Goal: Check status: Check status

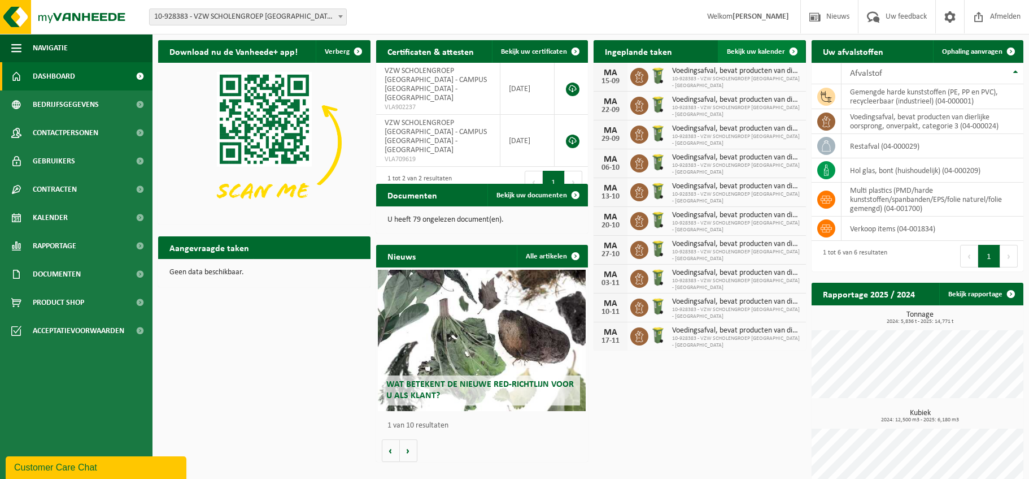
click at [747, 49] on span "Bekijk uw kalender" at bounding box center [756, 51] width 58 height 7
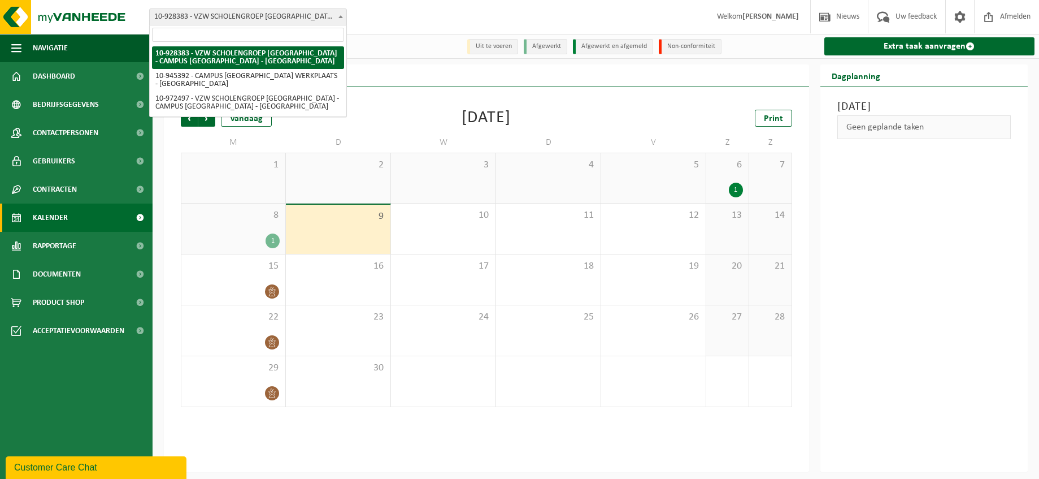
click at [341, 16] on b at bounding box center [340, 16] width 5 height 3
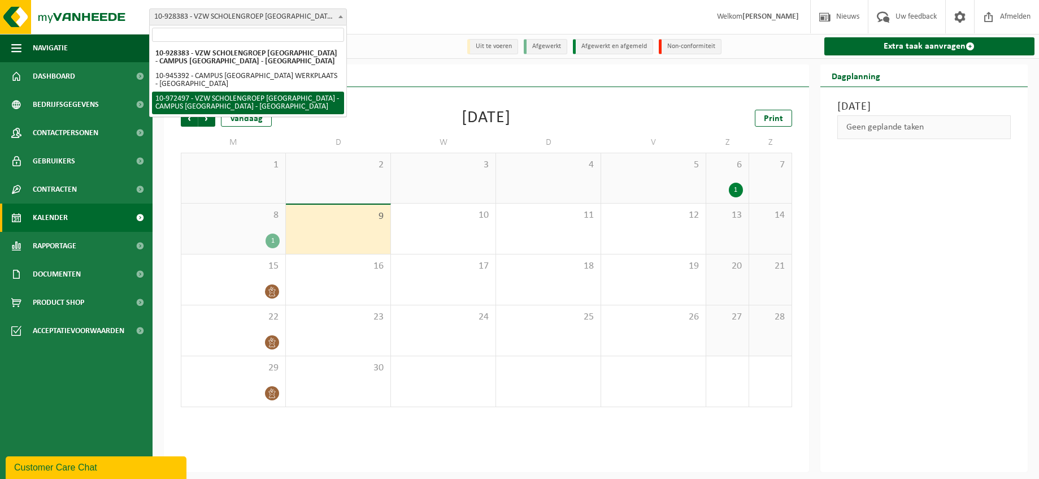
select select "156430"
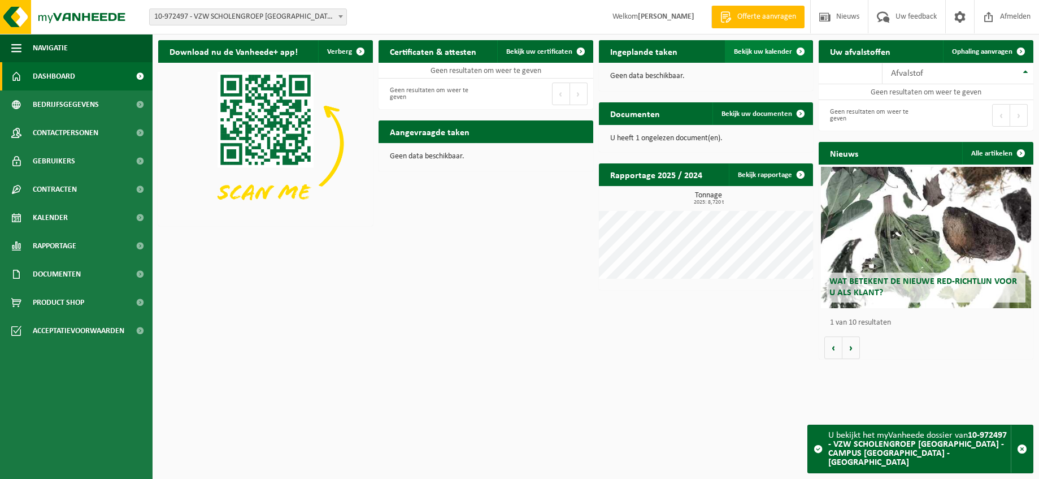
click at [772, 51] on span "Bekijk uw kalender" at bounding box center [763, 51] width 58 height 7
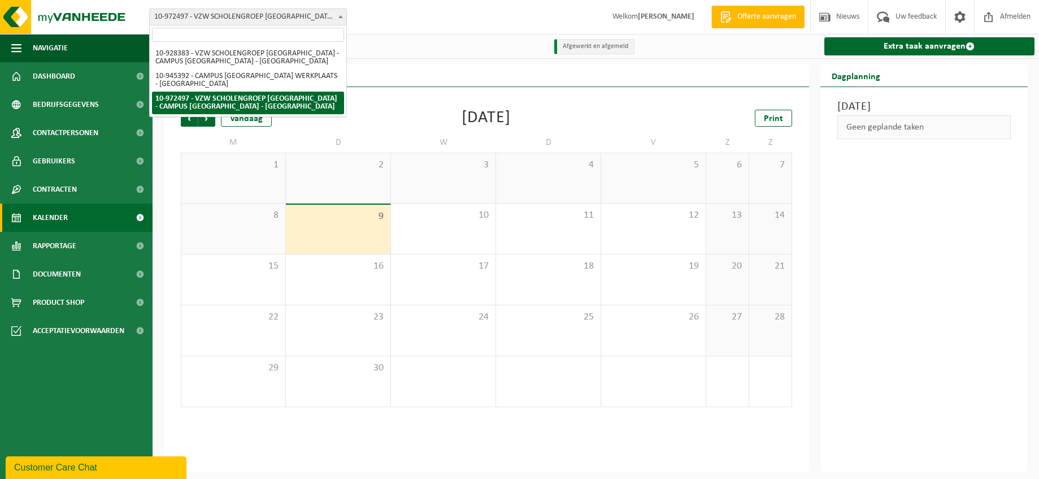
click at [341, 16] on b at bounding box center [340, 16] width 5 height 3
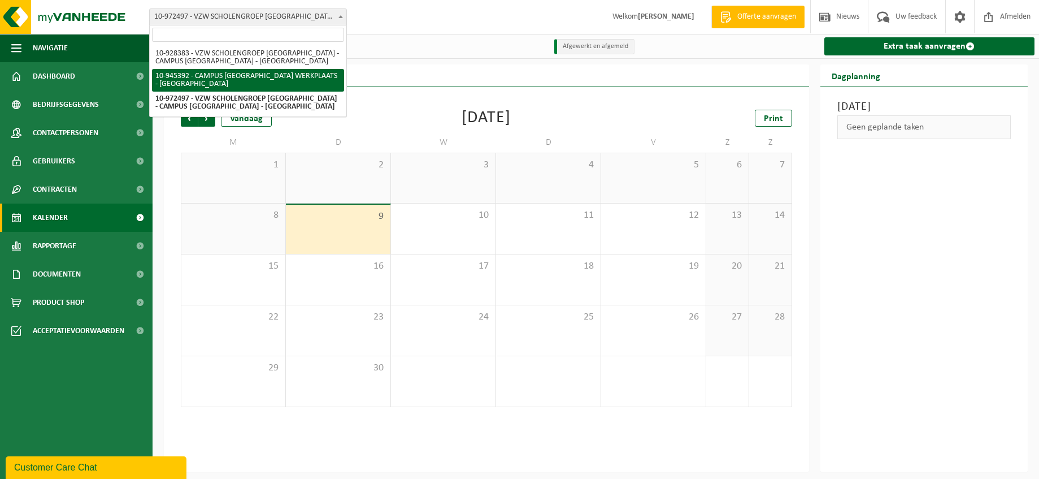
select select "141202"
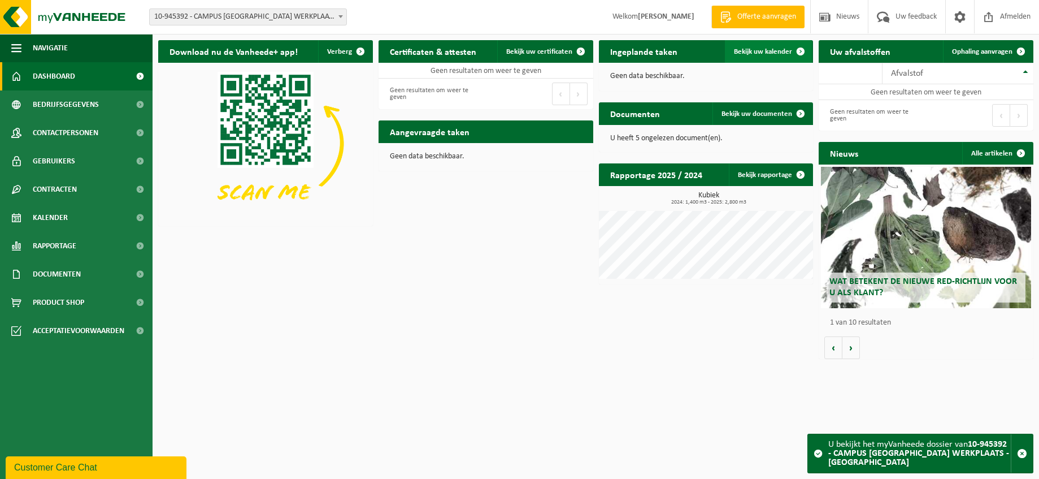
click at [770, 52] on span "Bekijk uw kalender" at bounding box center [763, 51] width 58 height 7
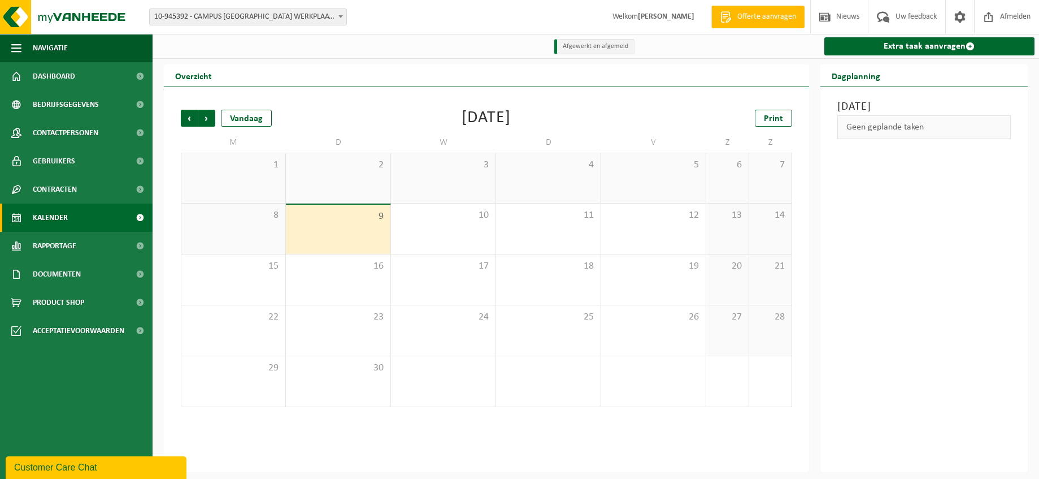
click at [341, 15] on span at bounding box center [340, 16] width 11 height 15
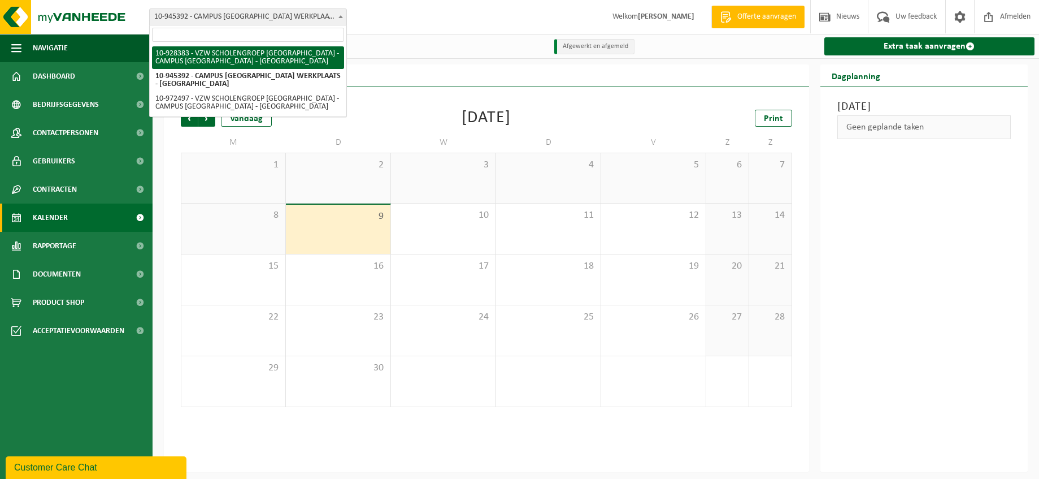
select select "133387"
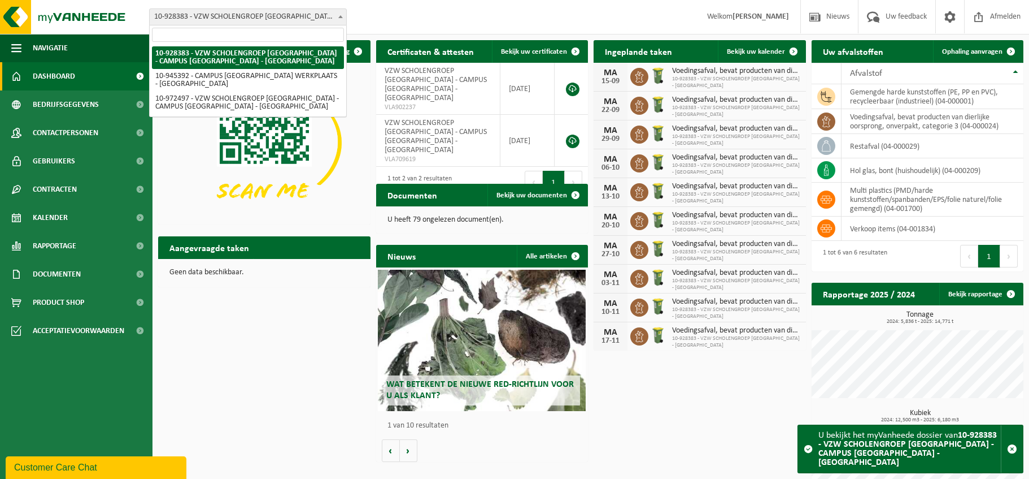
click at [341, 16] on b at bounding box center [340, 16] width 5 height 3
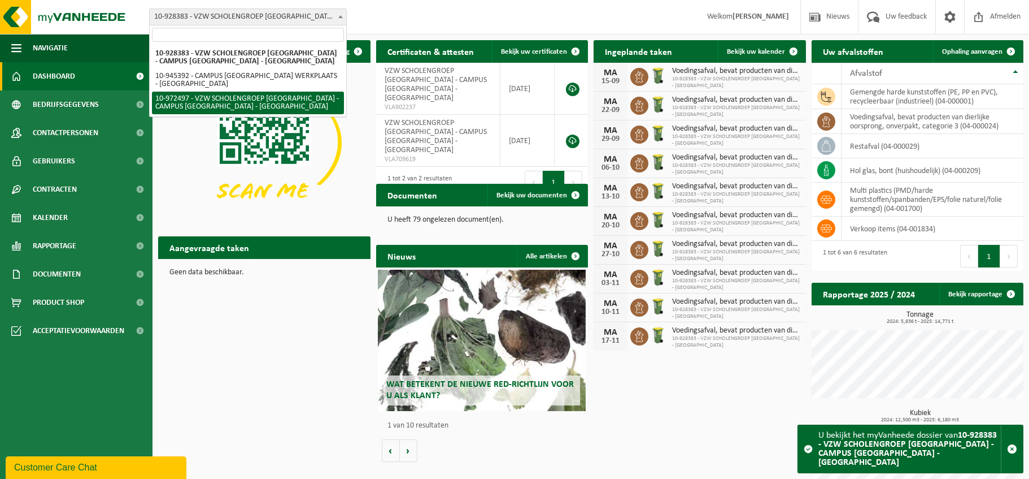
select select "156430"
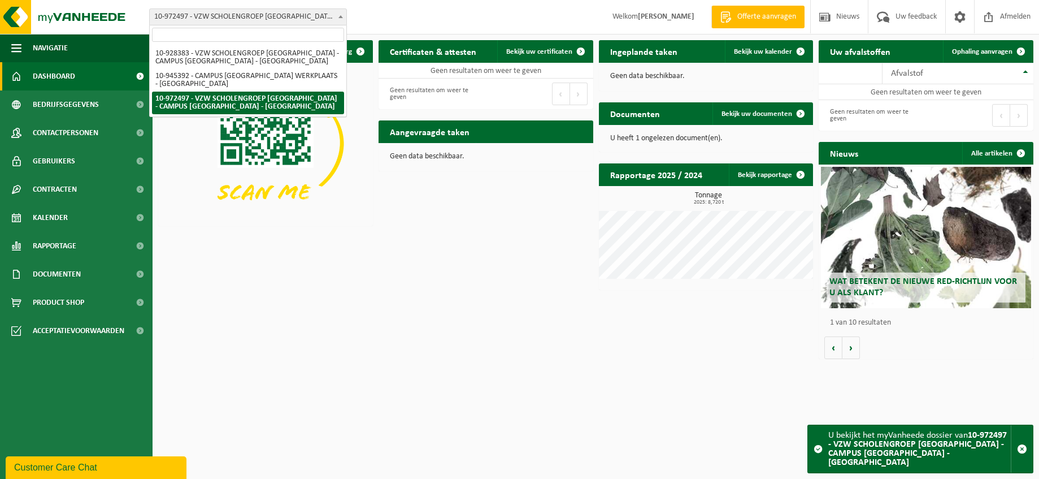
click at [340, 17] on b at bounding box center [340, 16] width 5 height 3
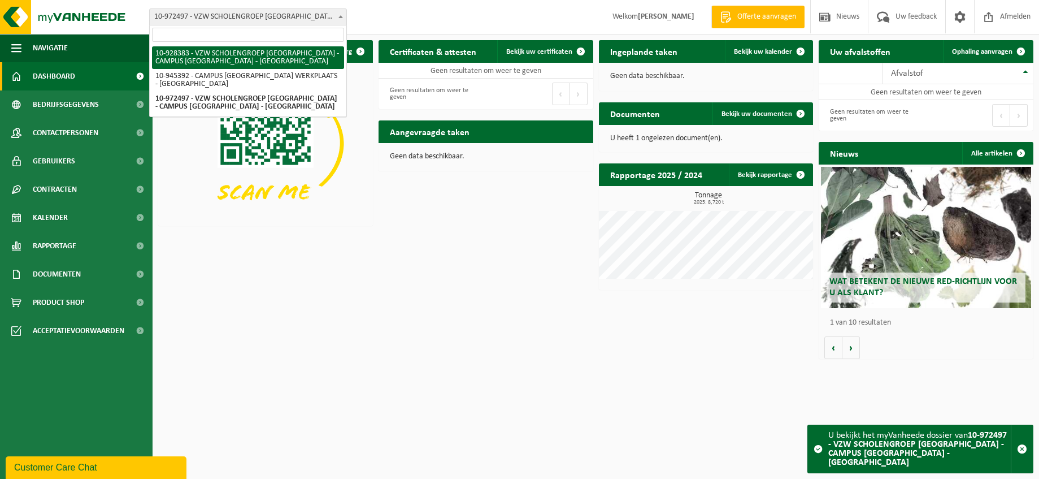
select select "133387"
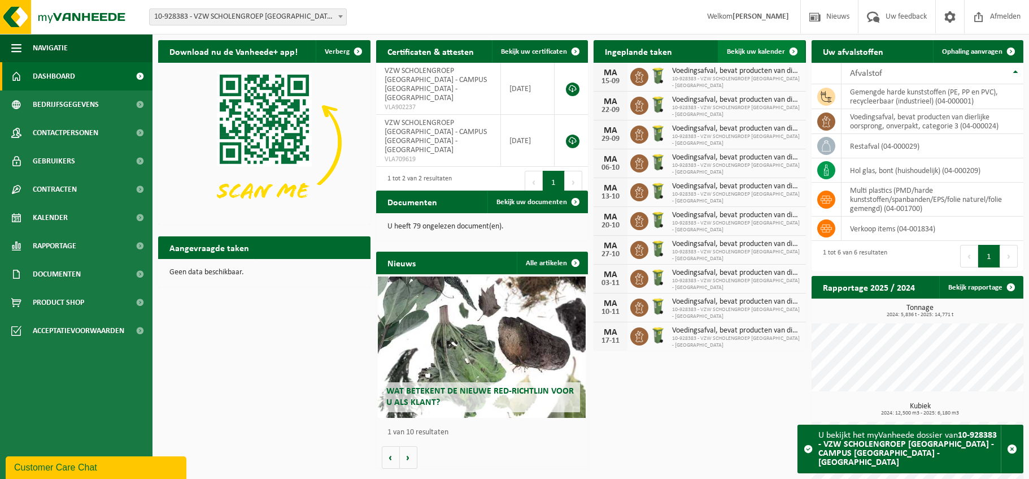
click at [755, 51] on span "Bekijk uw kalender" at bounding box center [756, 51] width 58 height 7
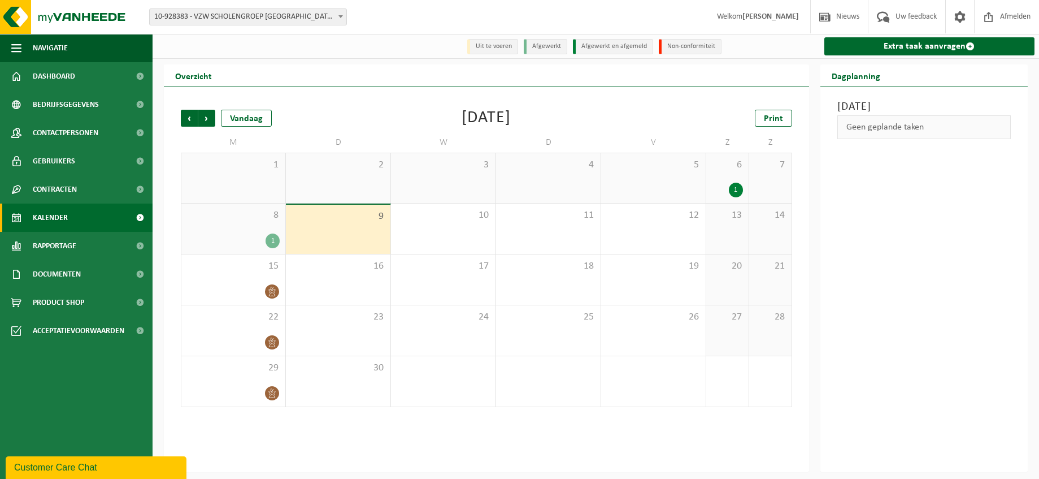
click at [273, 240] on div "1" at bounding box center [273, 240] width 14 height 15
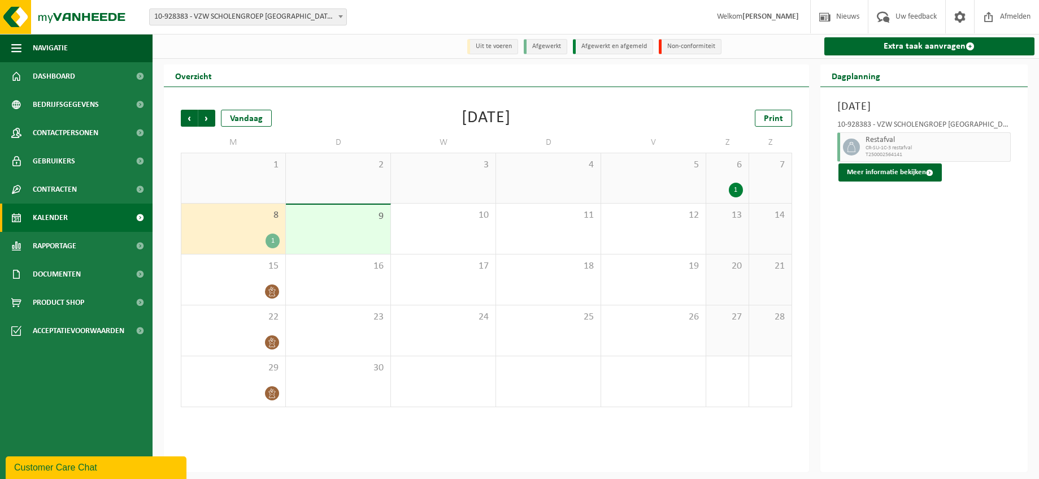
click at [736, 192] on div "1" at bounding box center [736, 189] width 14 height 15
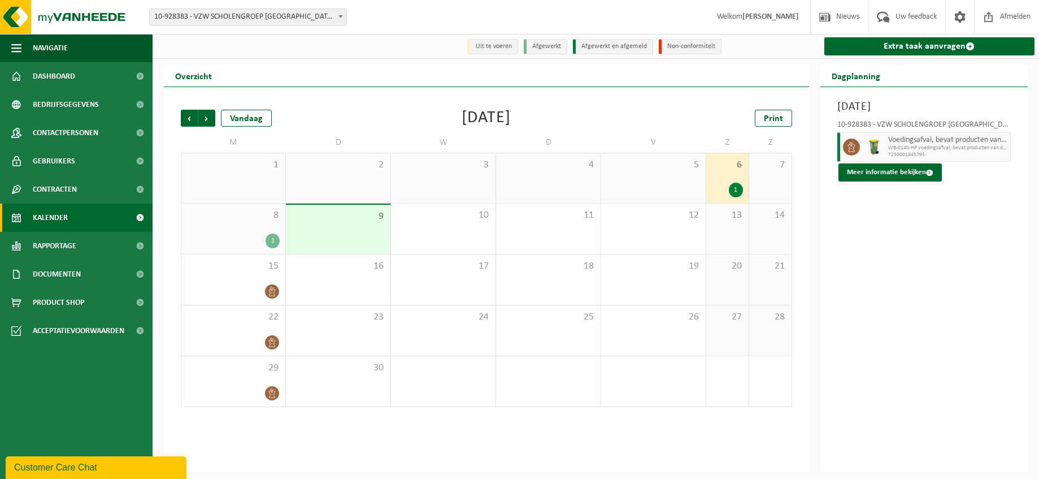
click at [293, 16] on span "10-928383 - VZW SCHOLENGROEP [GEOGRAPHIC_DATA] - CAMPUS [GEOGRAPHIC_DATA] - [GE…" at bounding box center [248, 17] width 197 height 16
